Goal: Information Seeking & Learning: Check status

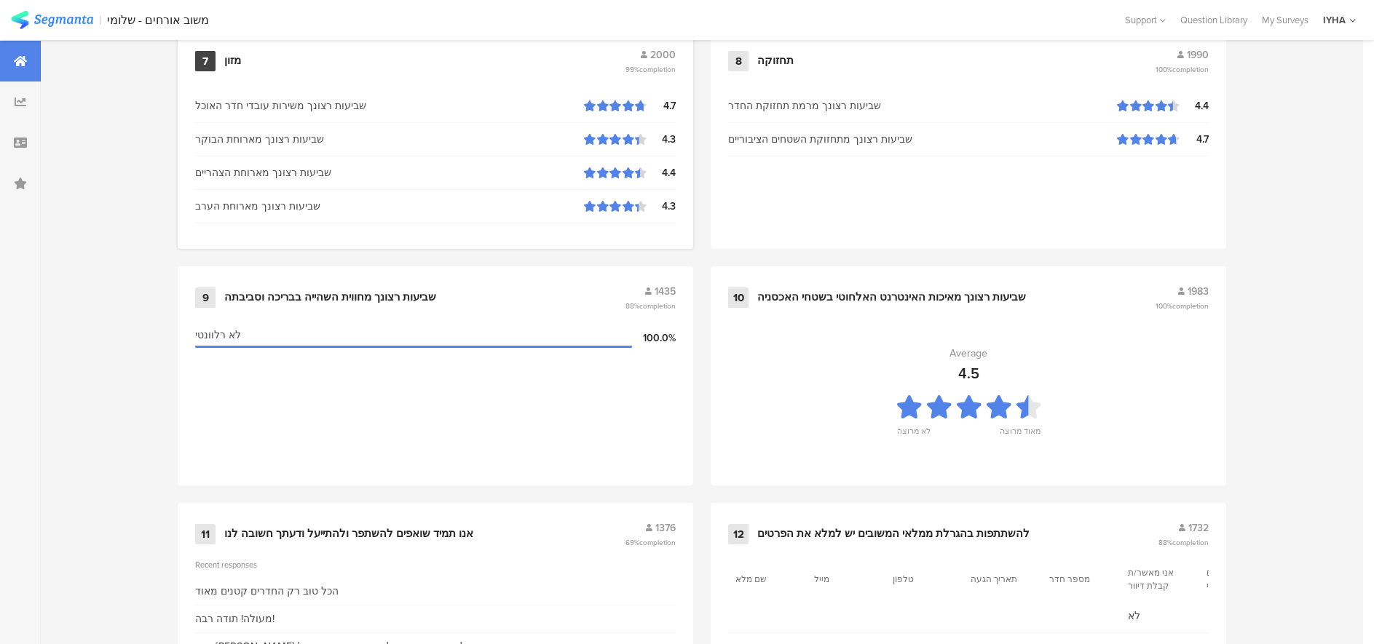
scroll to position [1491, 0]
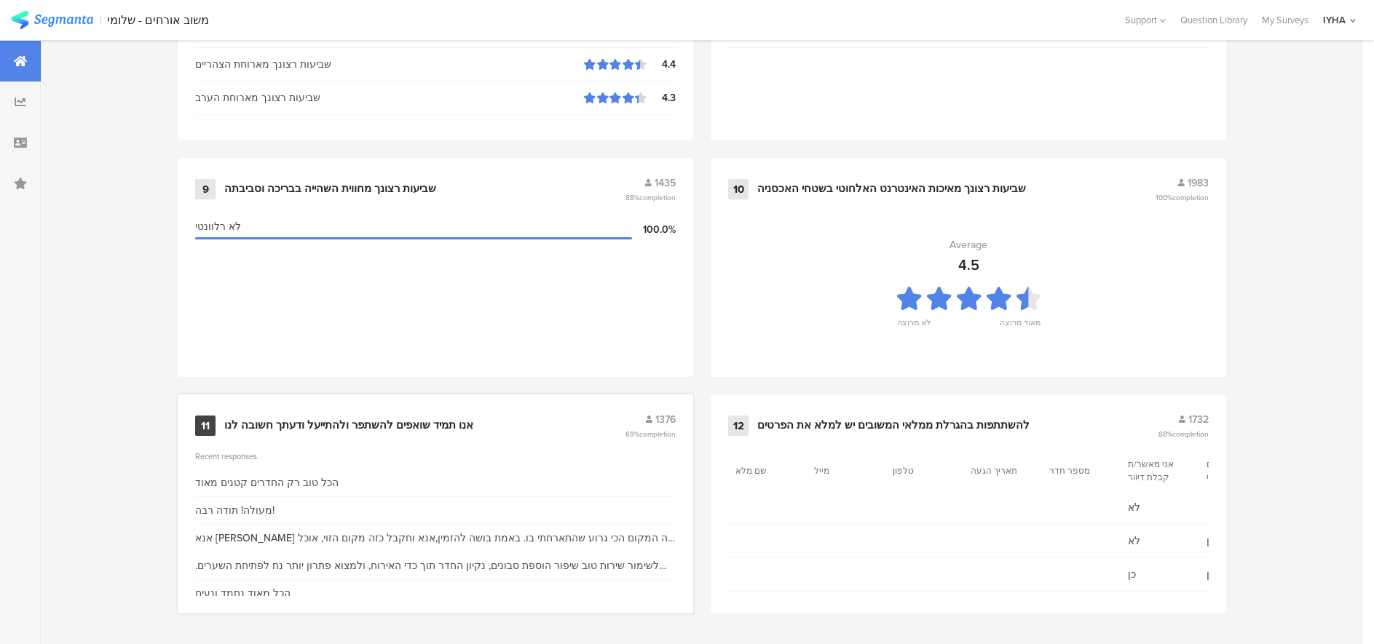
click at [340, 416] on div "11 אנו תמיד שואפים להשתפר ולהתייעל ודעתך חשובה לנו 1376 69% completion" at bounding box center [435, 426] width 481 height 28
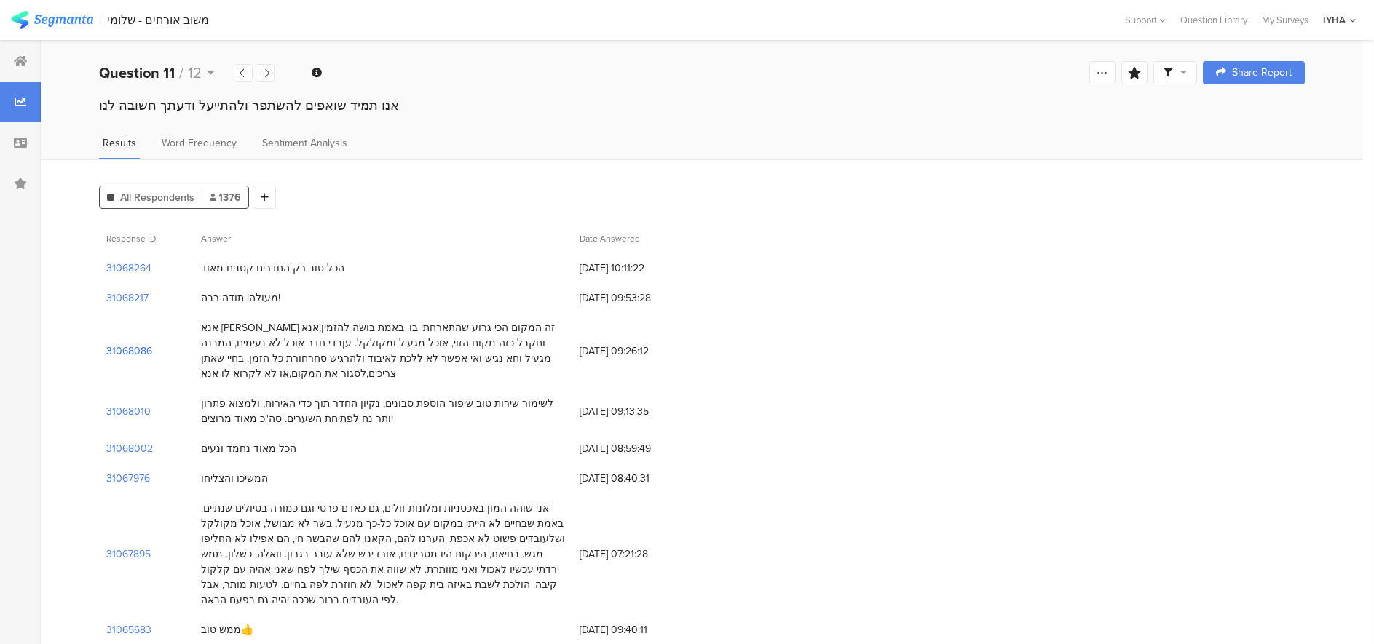
click at [125, 344] on section "31068086" at bounding box center [129, 351] width 46 height 15
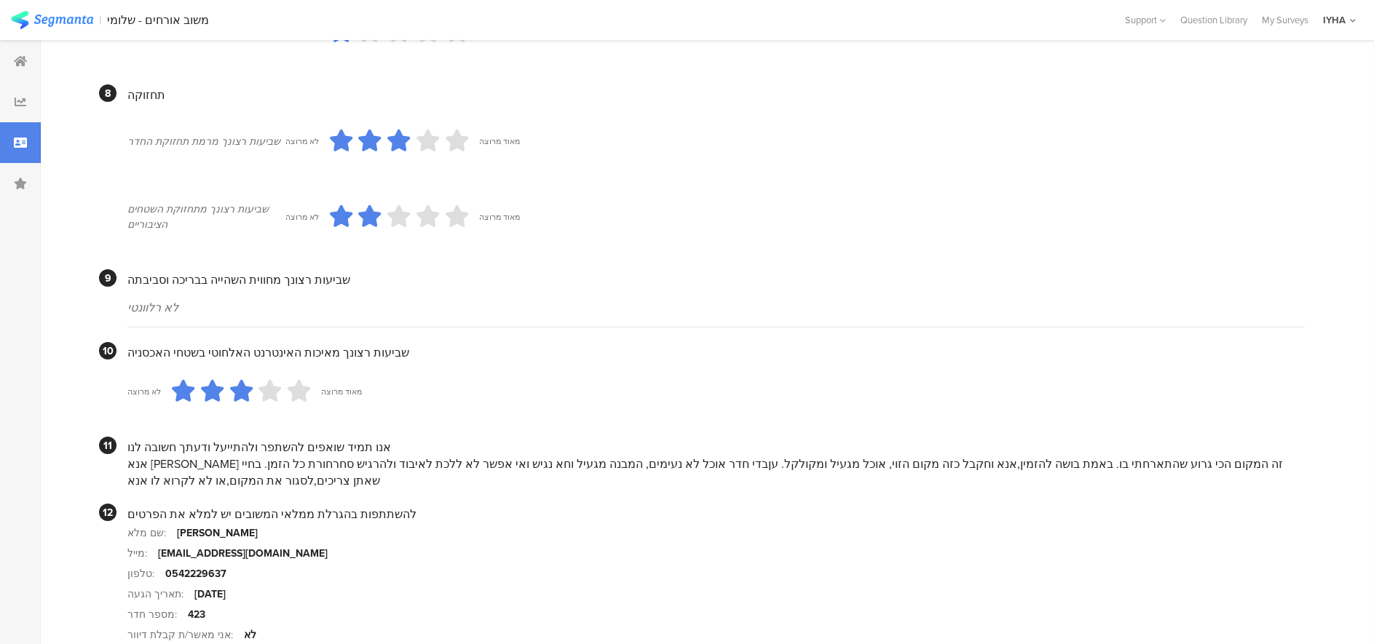
scroll to position [1279, 0]
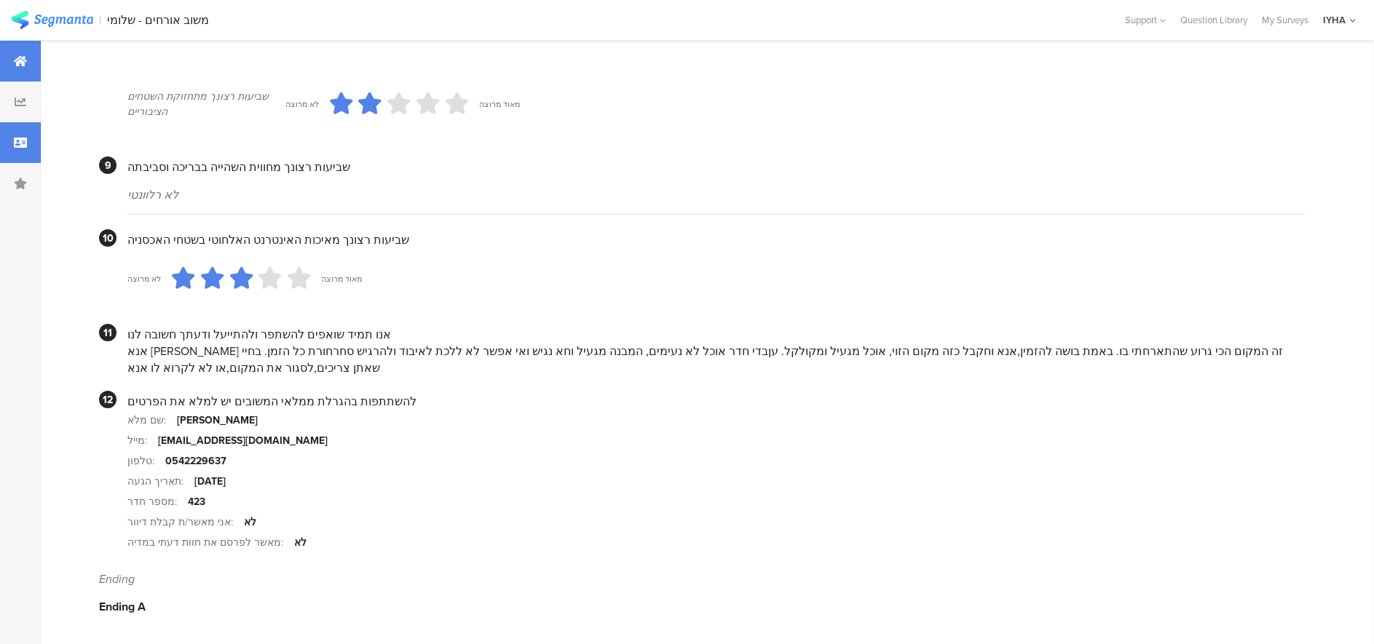
click at [18, 58] on icon at bounding box center [20, 61] width 13 height 12
